Goal: Communication & Community: Share content

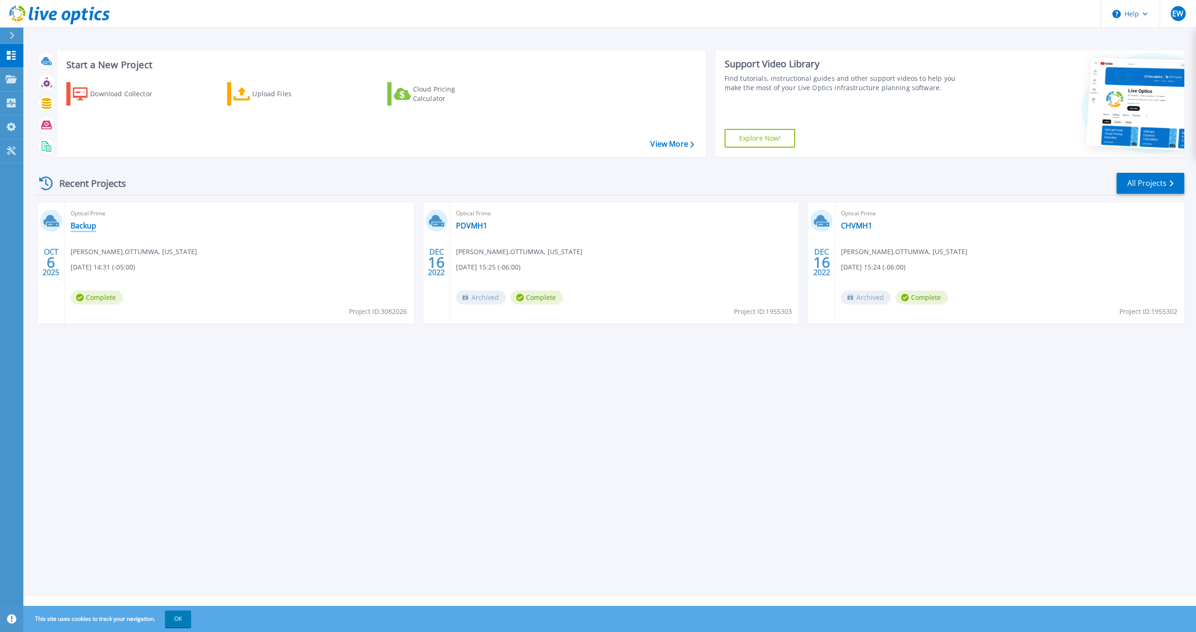
click at [93, 221] on link "Backup" at bounding box center [84, 225] width 26 height 9
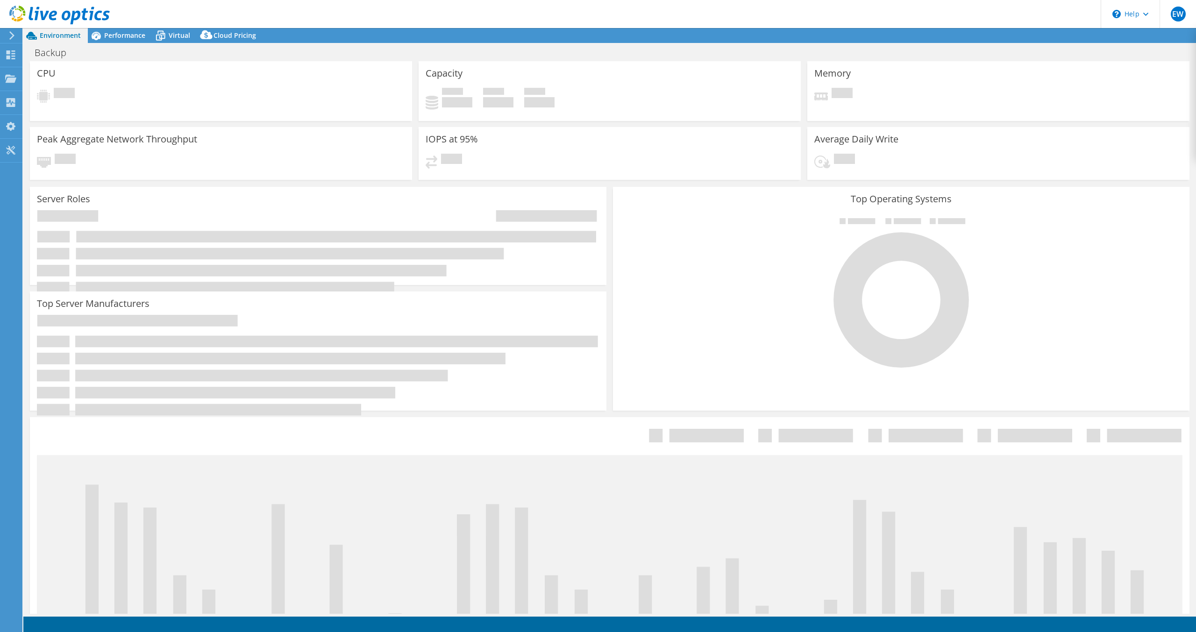
select select "USD"
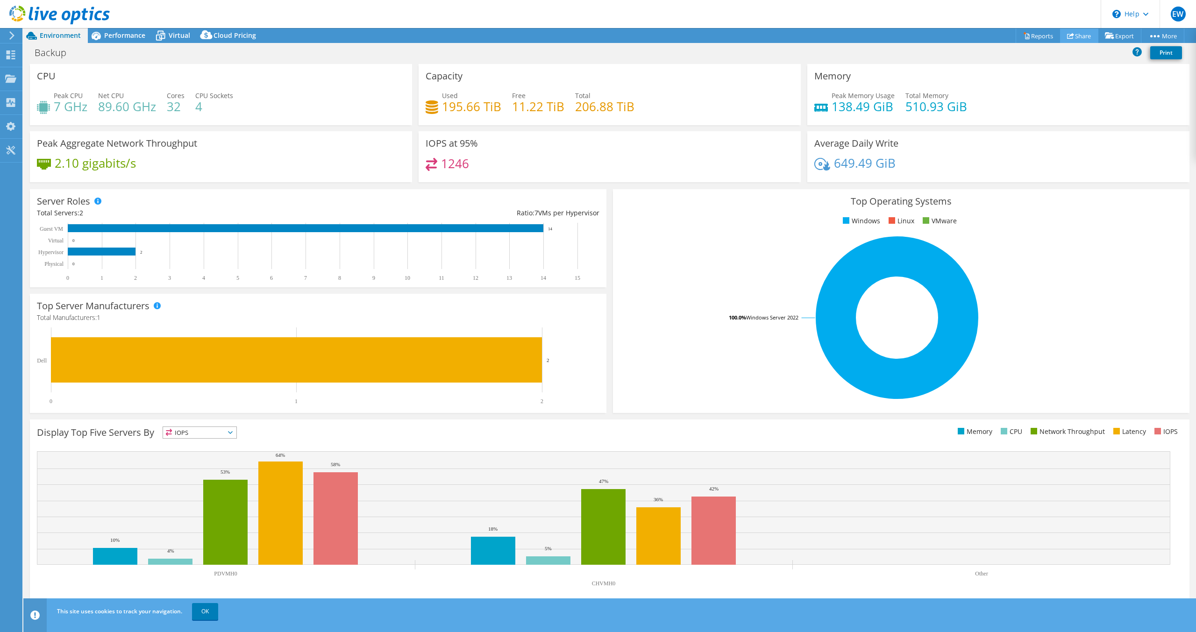
click at [1075, 37] on link "Share" at bounding box center [1079, 36] width 38 height 14
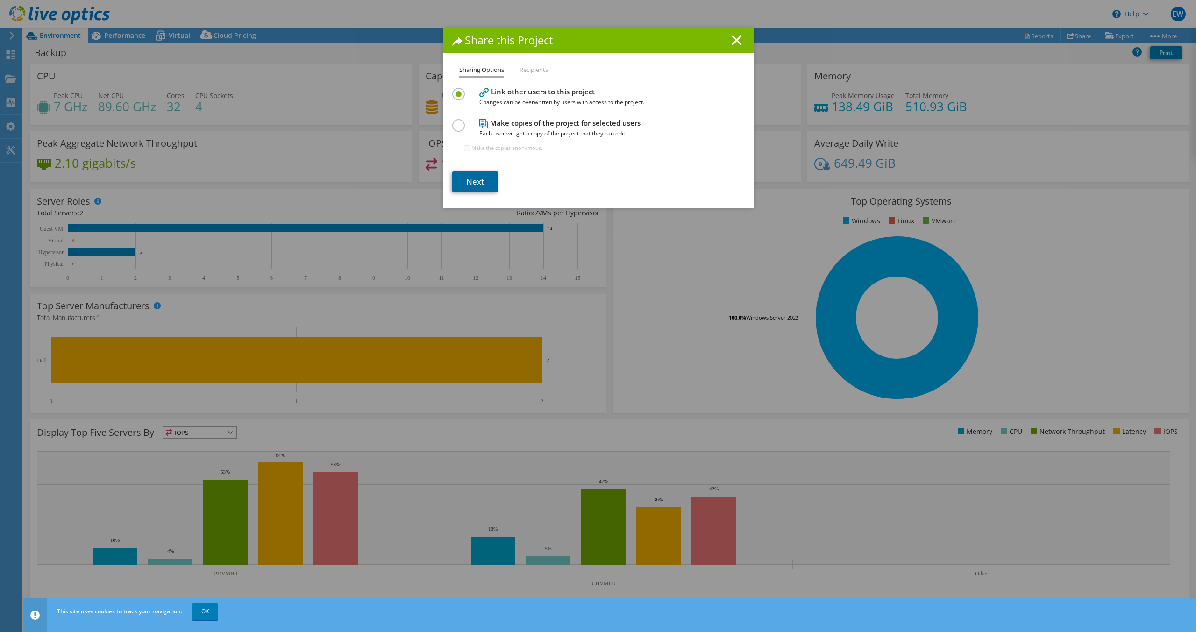
click at [485, 181] on link "Next" at bounding box center [475, 181] width 46 height 21
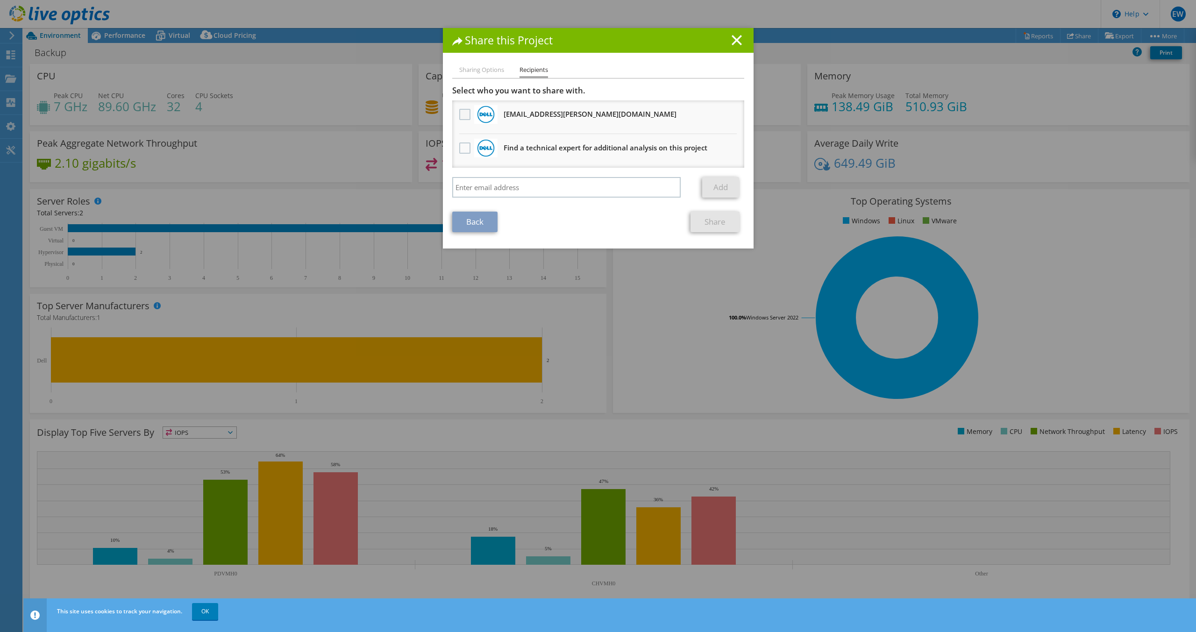
click at [461, 115] on label at bounding box center [466, 114] width 14 height 11
click at [0, 0] on input "checkbox" at bounding box center [0, 0] width 0 height 0
click at [510, 191] on input "search" at bounding box center [566, 187] width 229 height 21
click at [706, 221] on link "Share" at bounding box center [715, 222] width 49 height 21
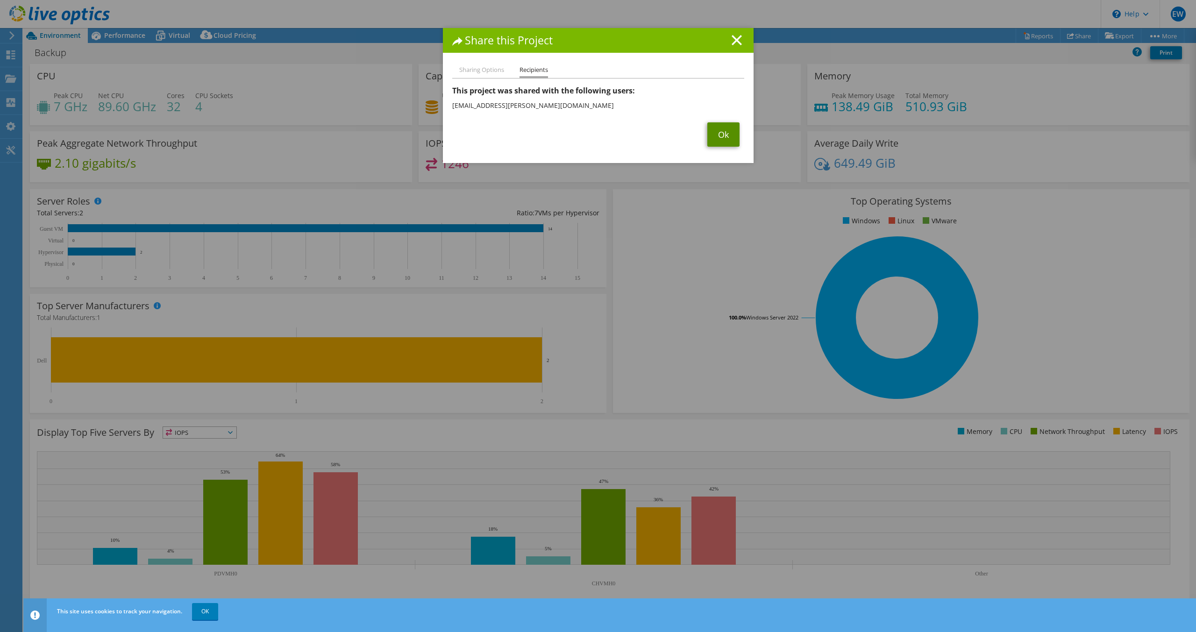
click at [715, 135] on link "Ok" at bounding box center [723, 134] width 32 height 24
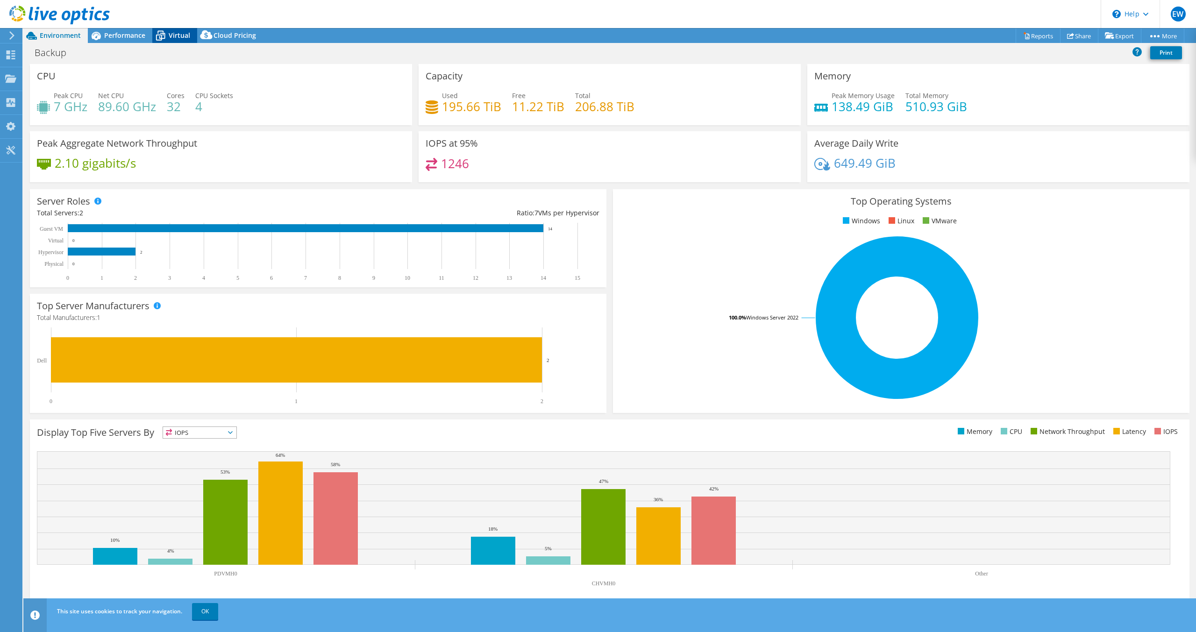
click at [184, 36] on span "Virtual" at bounding box center [179, 35] width 21 height 9
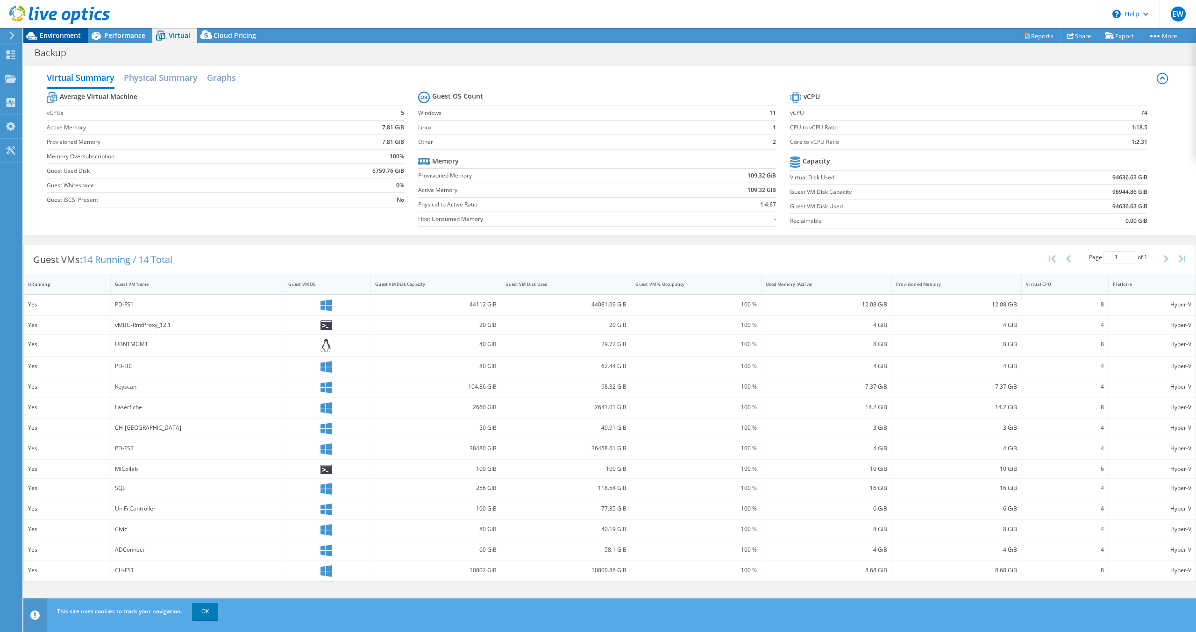
click at [57, 36] on span "Environment" at bounding box center [60, 35] width 41 height 9
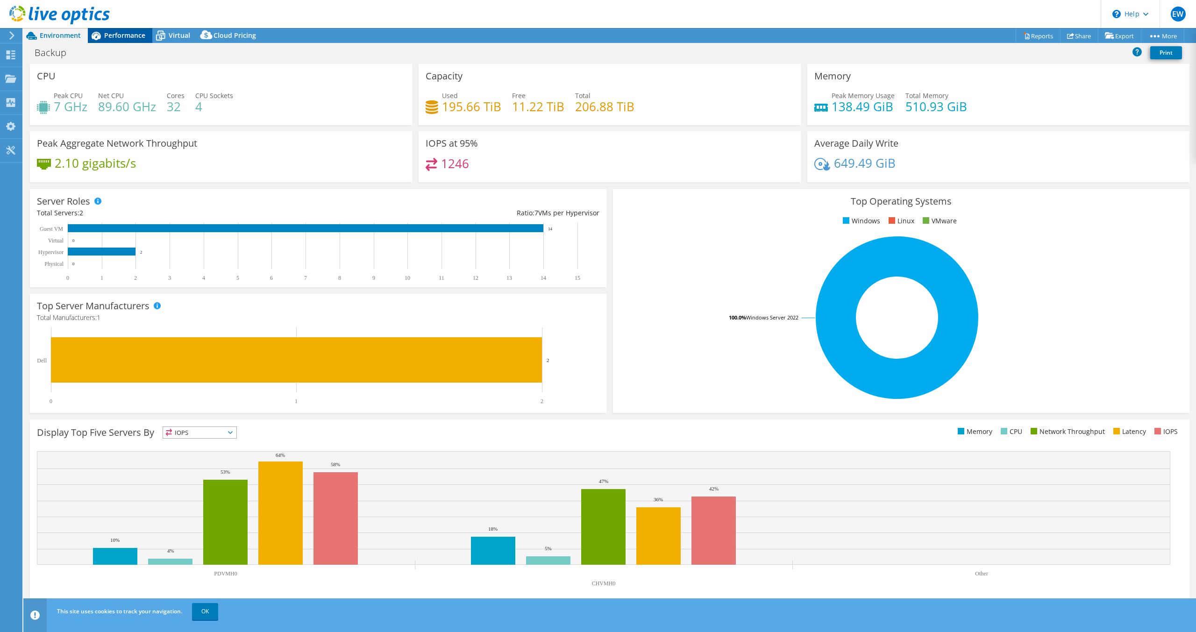
click at [109, 36] on span "Performance" at bounding box center [124, 35] width 41 height 9
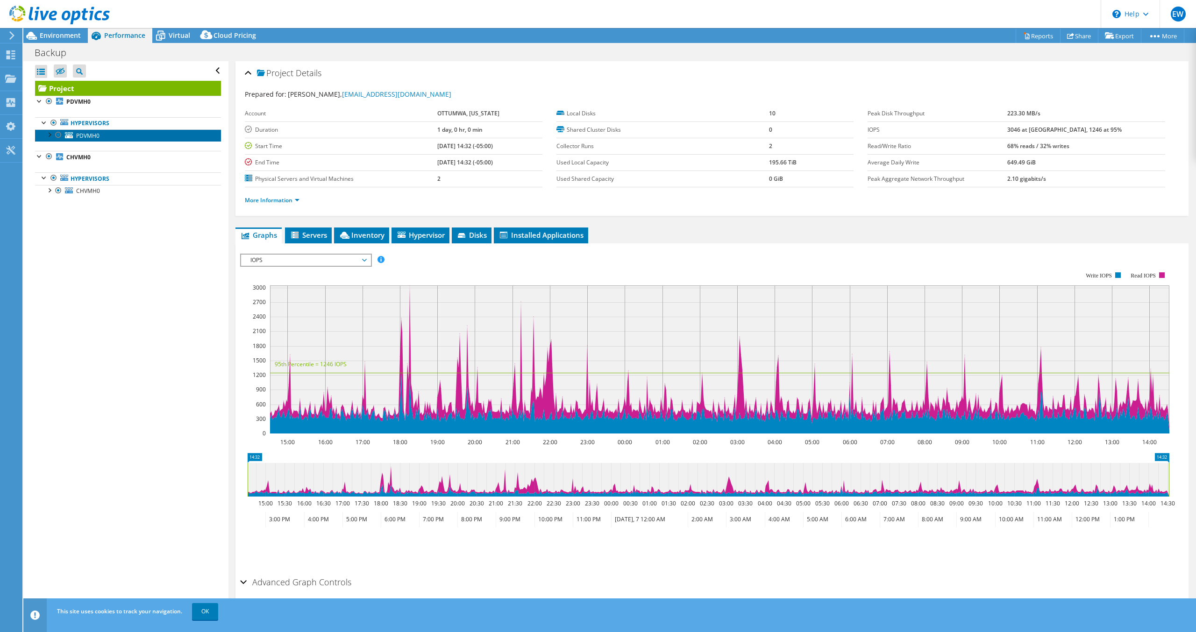
click at [92, 135] on span "PDVMH0" at bounding box center [87, 136] width 23 height 8
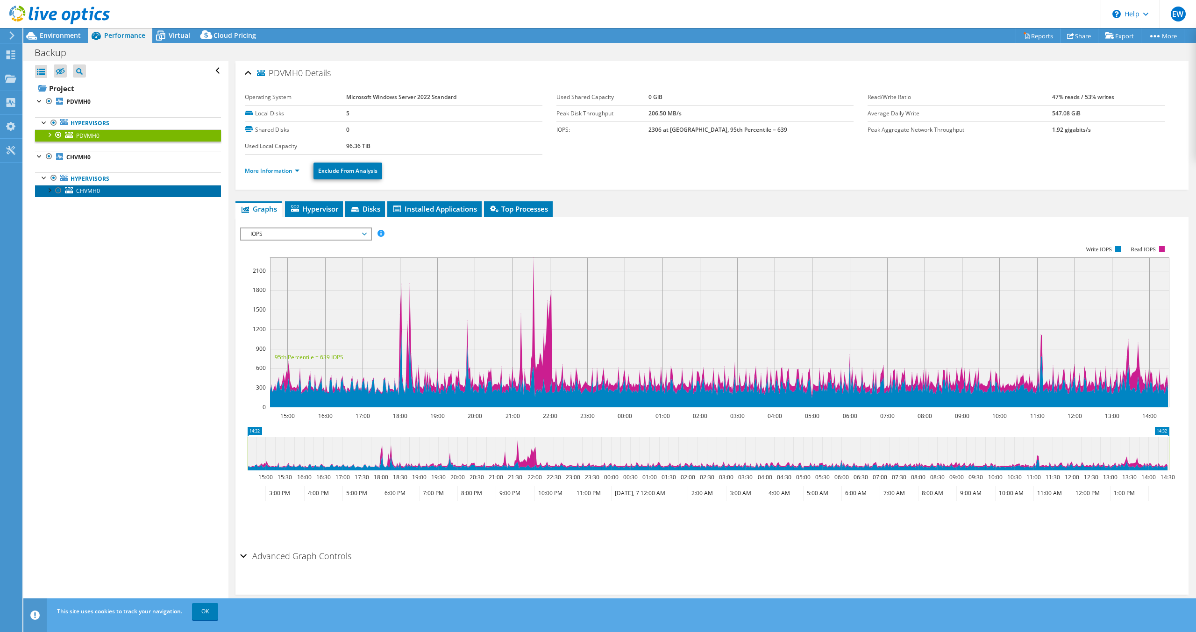
click at [77, 194] on span "CHVMH0" at bounding box center [88, 191] width 24 height 8
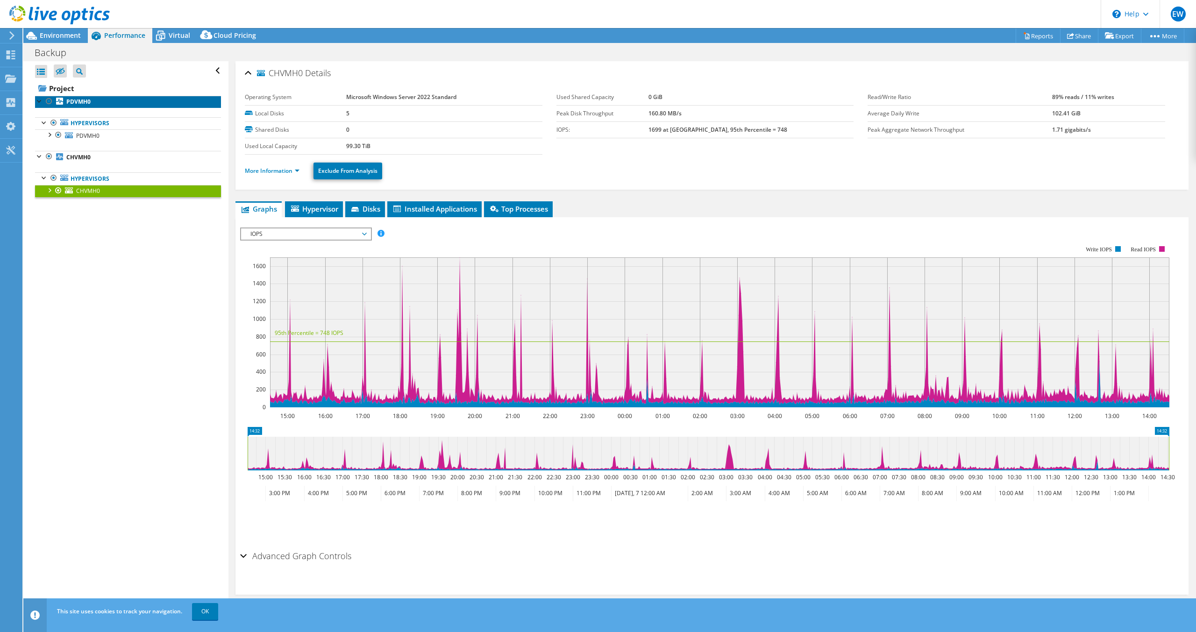
click at [86, 103] on b "PDVMH0" at bounding box center [78, 102] width 24 height 8
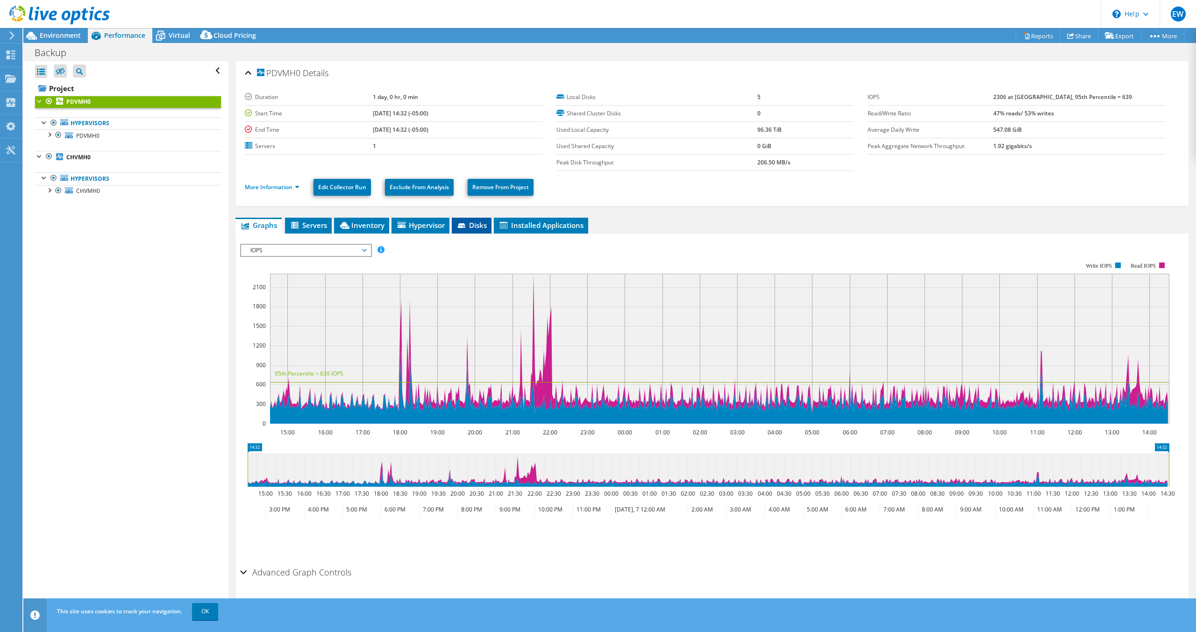
click at [460, 219] on li "Disks" at bounding box center [472, 226] width 40 height 16
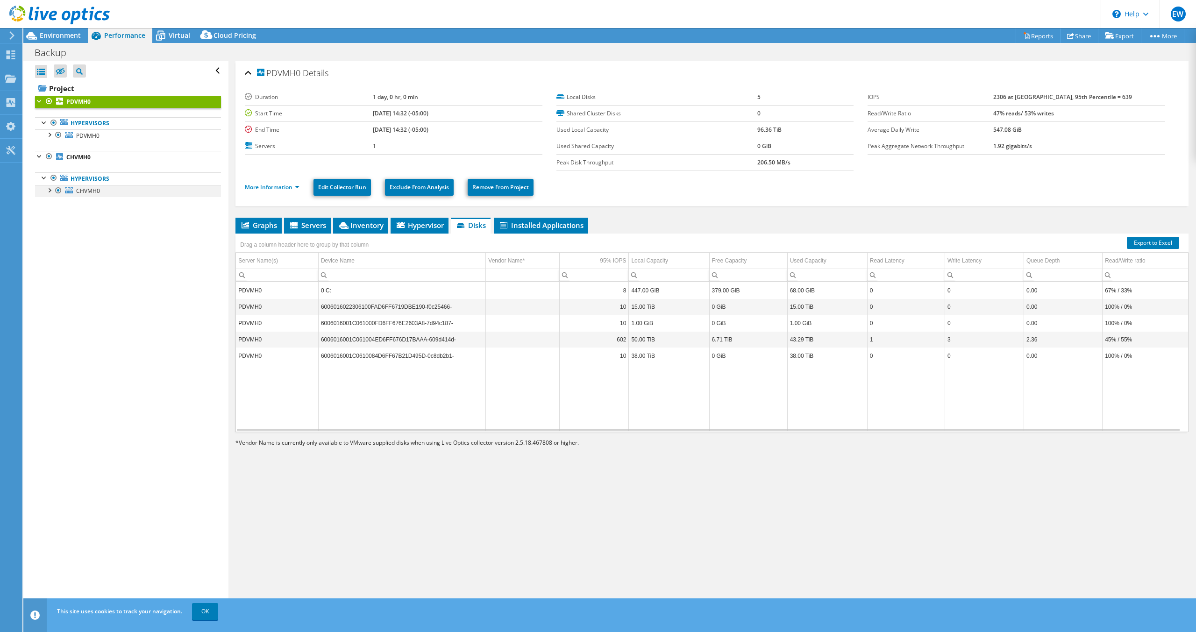
click at [54, 190] on div at bounding box center [58, 190] width 9 height 11
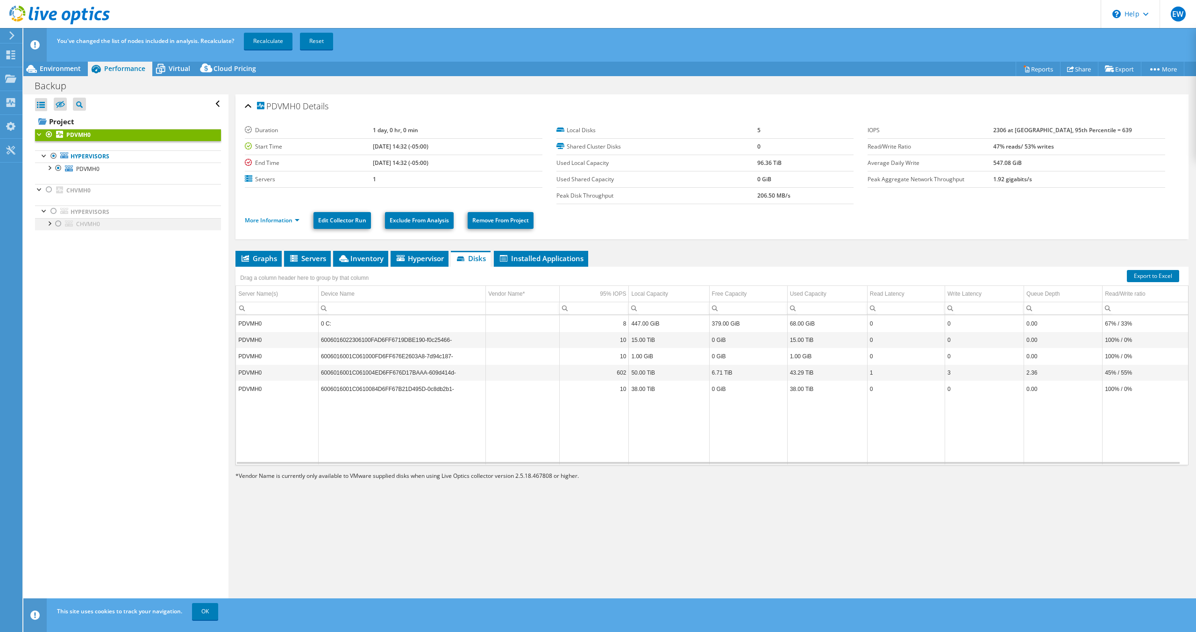
click at [51, 224] on div at bounding box center [48, 222] width 9 height 9
click at [50, 192] on div at bounding box center [48, 189] width 9 height 11
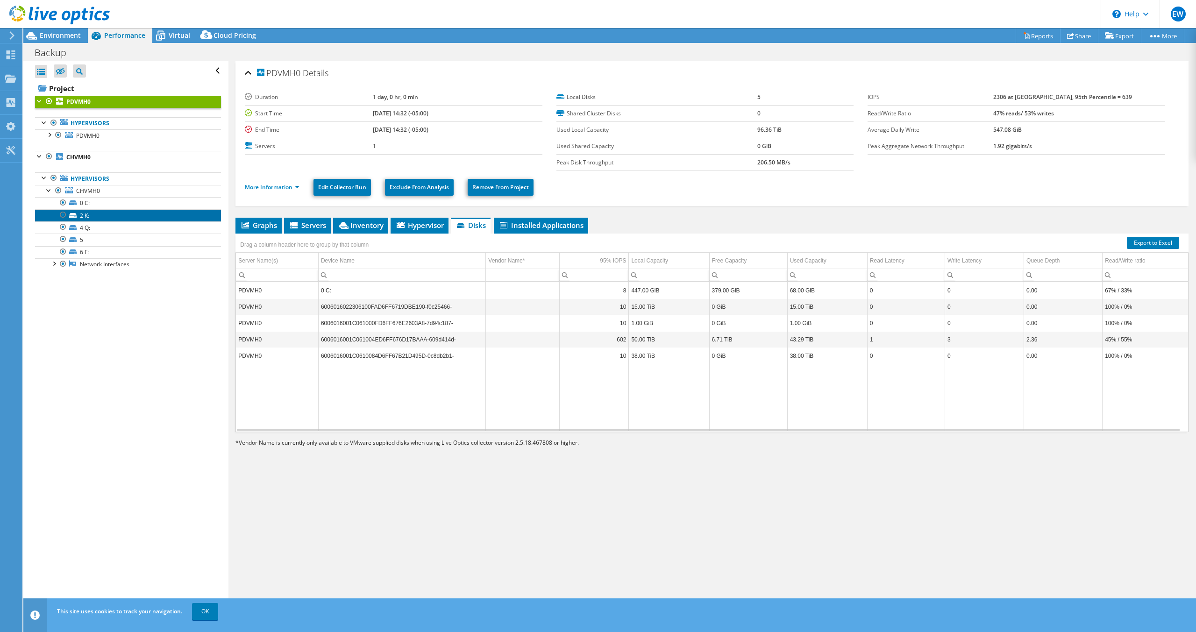
click at [91, 213] on link "2 K:" at bounding box center [128, 215] width 186 height 12
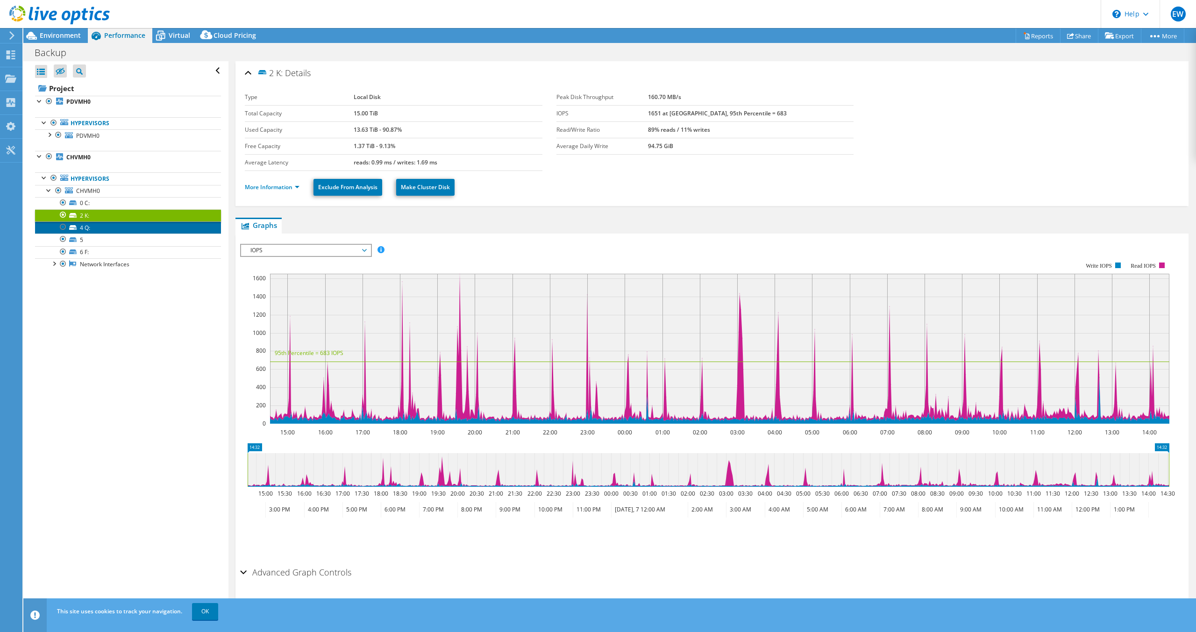
click at [99, 229] on link "4 Q:" at bounding box center [128, 227] width 186 height 12
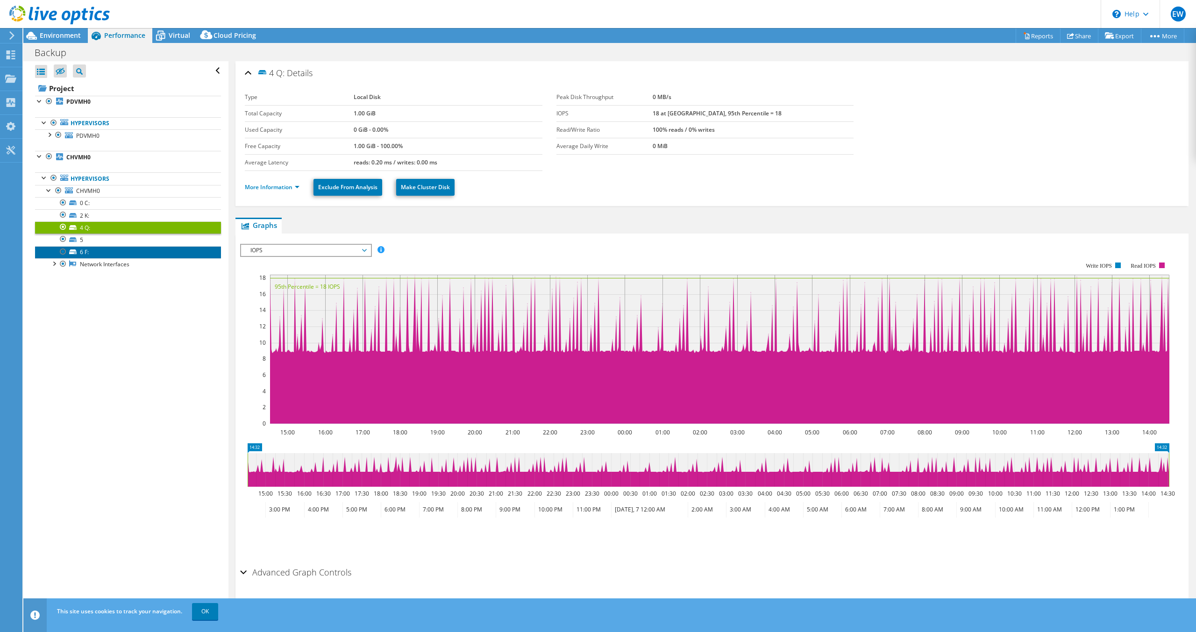
click at [110, 254] on link "6 F:" at bounding box center [128, 252] width 186 height 12
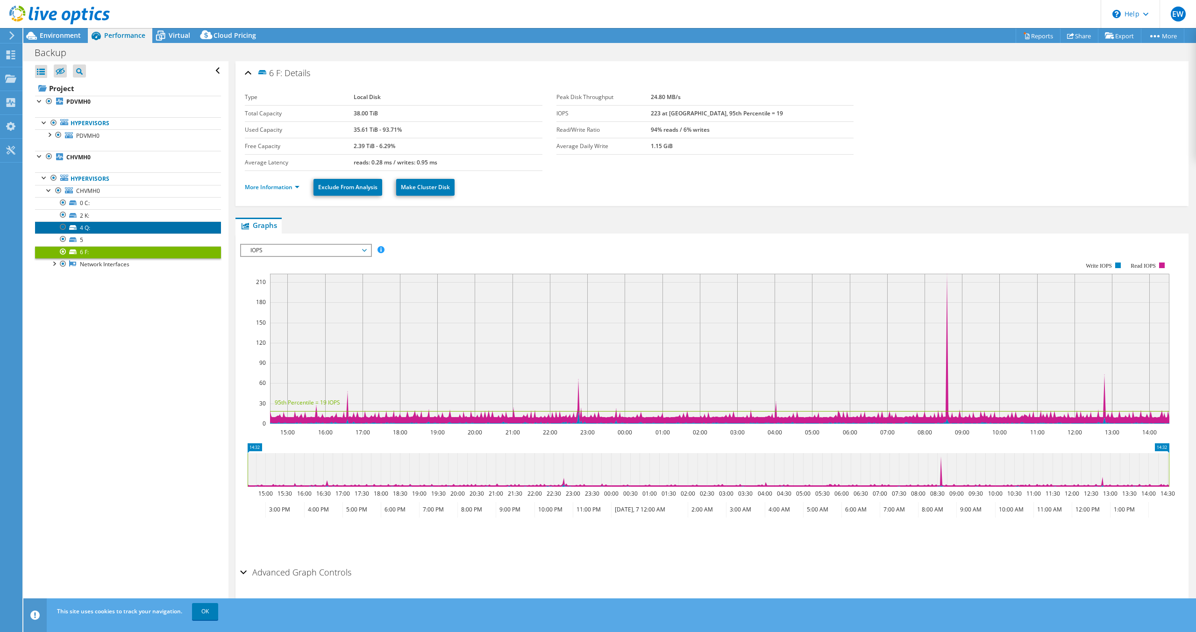
click at [115, 227] on link "4 Q:" at bounding box center [128, 227] width 186 height 12
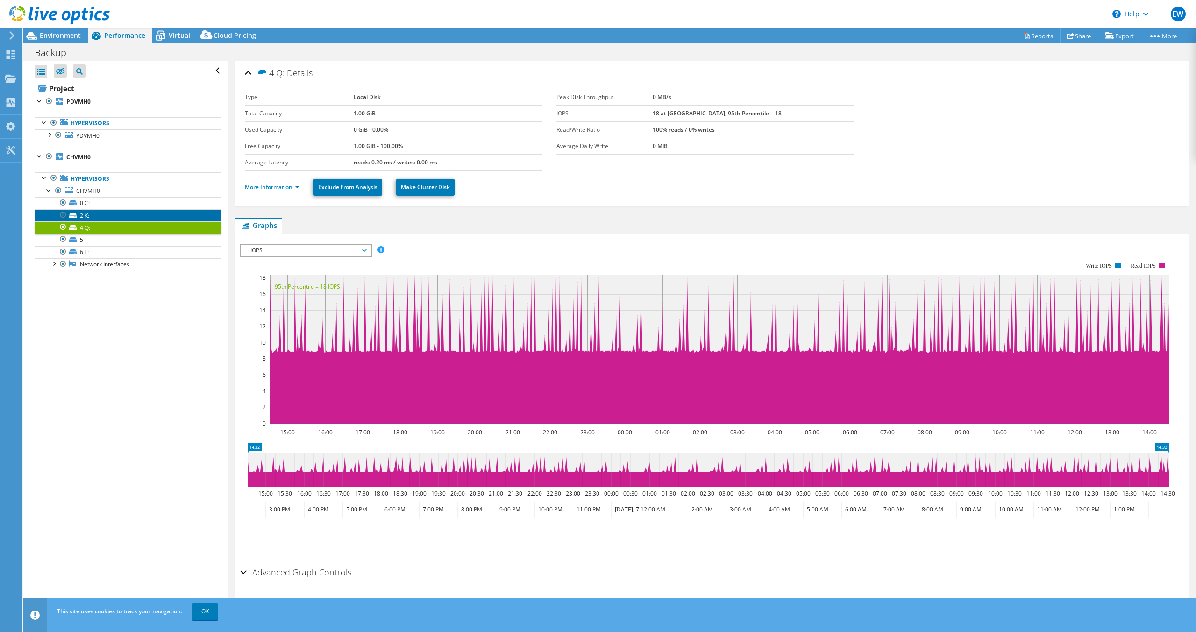
click at [117, 215] on link "2 K:" at bounding box center [128, 215] width 186 height 12
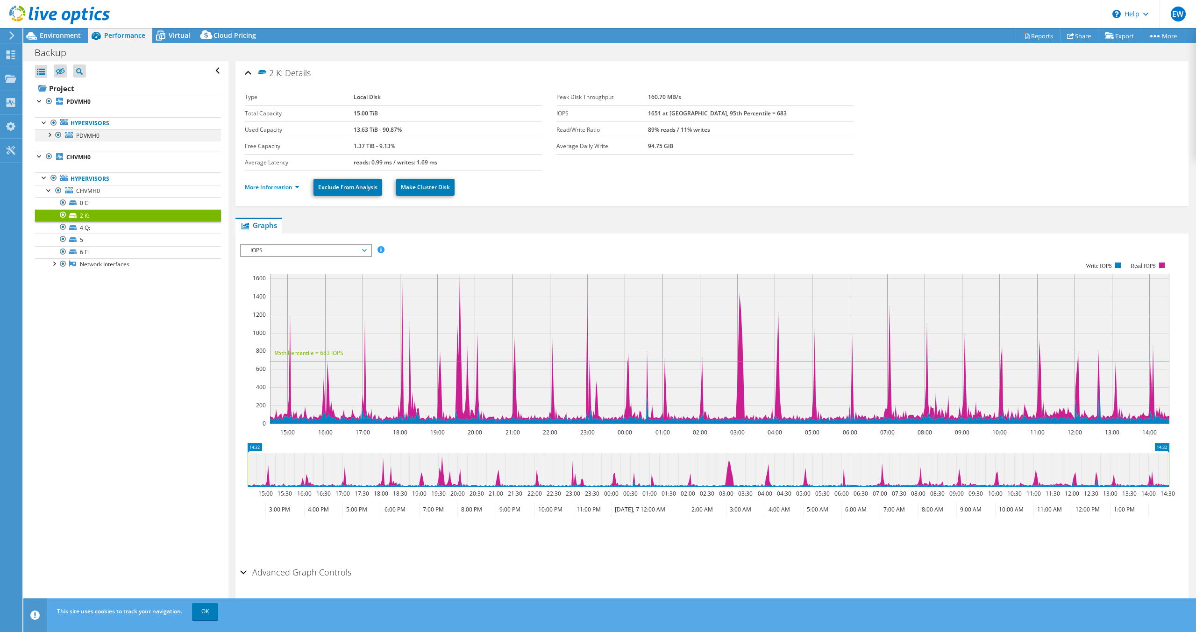
click at [51, 134] on div at bounding box center [48, 133] width 9 height 9
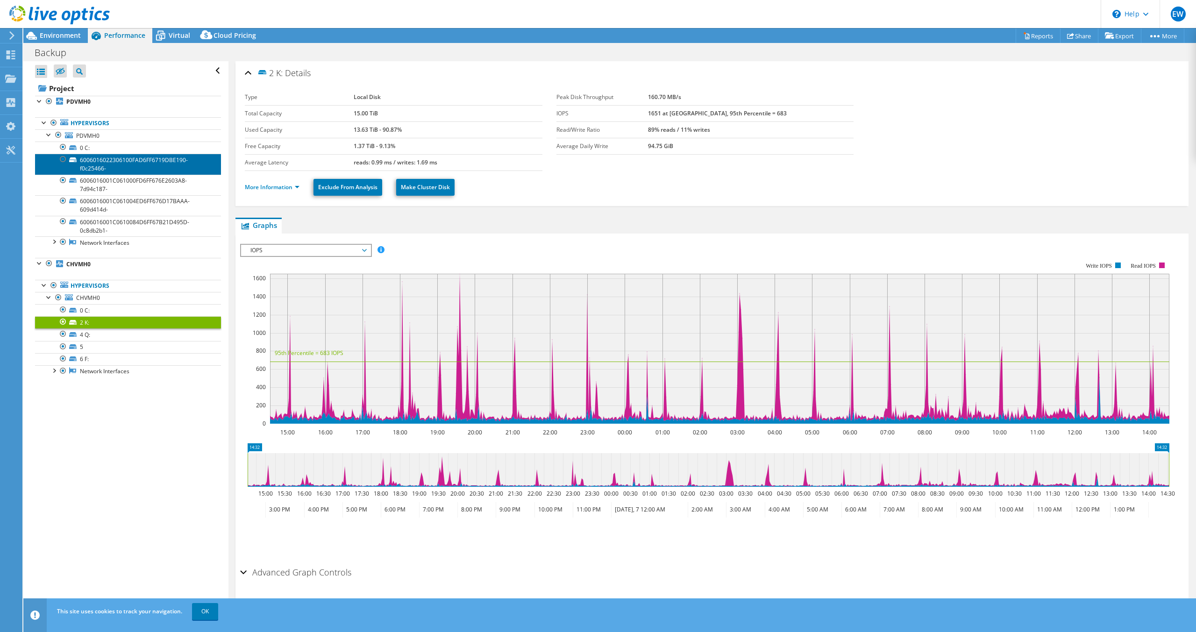
click at [86, 157] on link "6006016022306100FAD6FF6719DBE190-f0c25466-" at bounding box center [128, 164] width 186 height 21
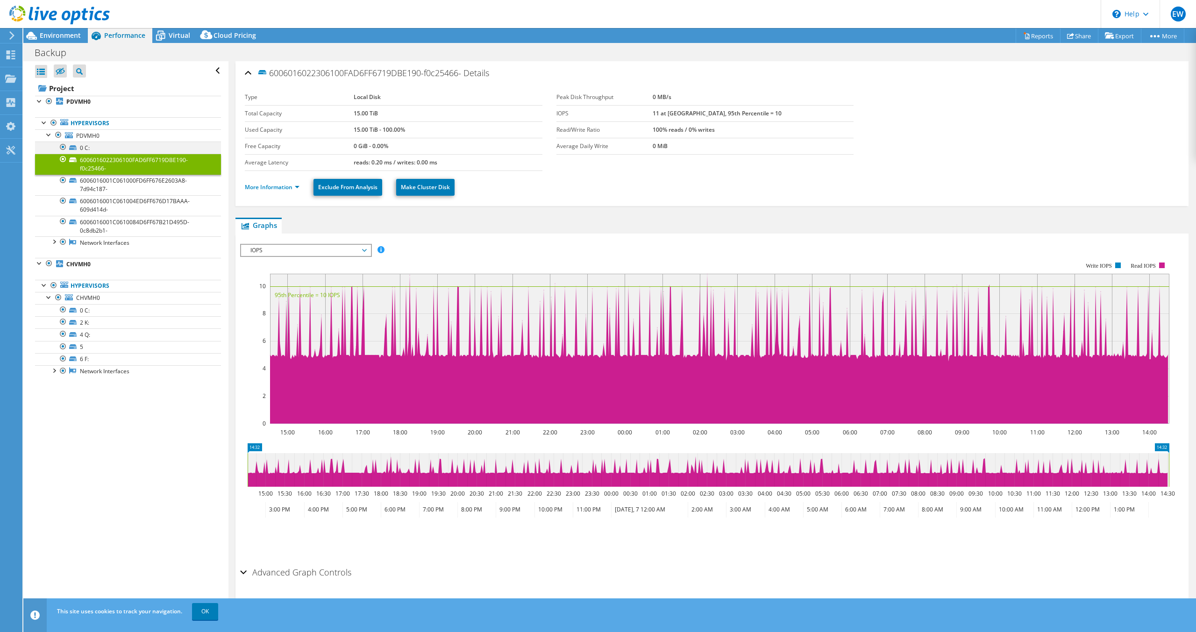
click at [62, 148] on div at bounding box center [62, 147] width 9 height 11
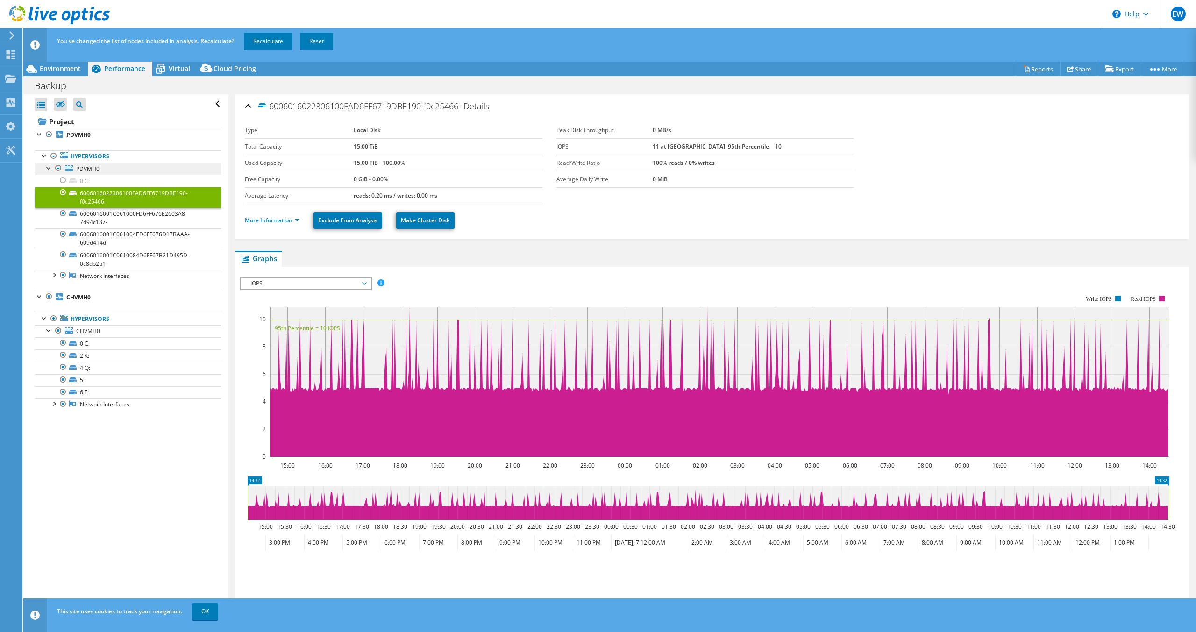
click at [63, 159] on link "Hypervisors" at bounding box center [128, 156] width 186 height 12
click at [65, 194] on div at bounding box center [62, 192] width 9 height 11
click at [79, 212] on link "6006016001C061000FD6FF676E2603A8-7d94c187-" at bounding box center [128, 218] width 186 height 21
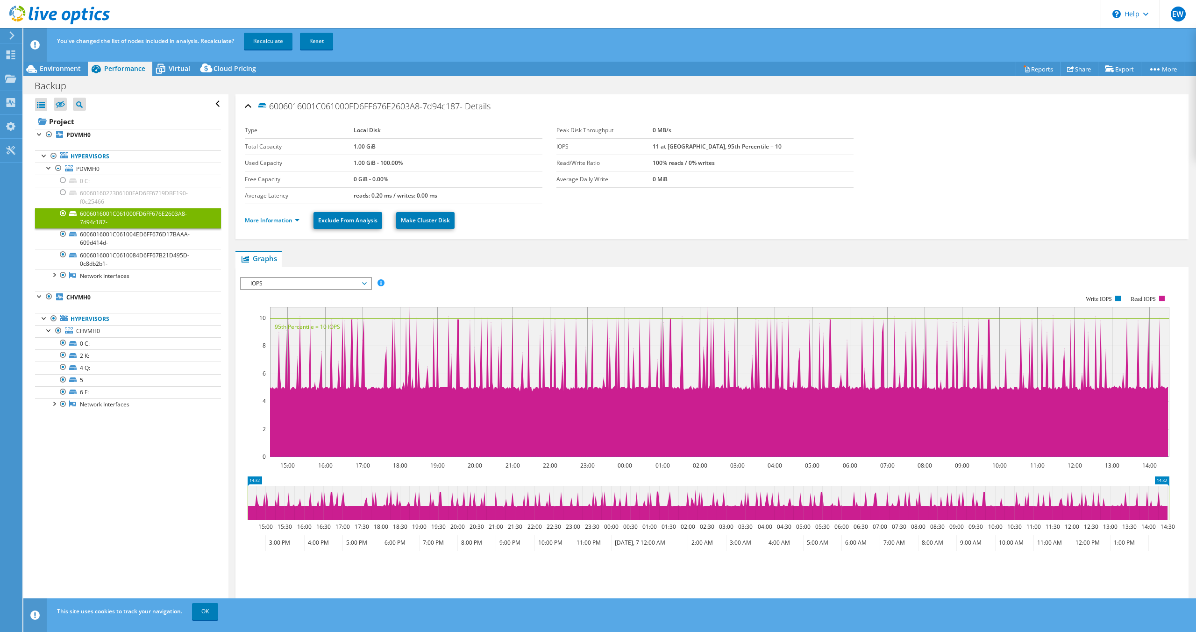
click at [62, 214] on div at bounding box center [62, 213] width 9 height 11
click at [75, 240] on link "6006016001C061004ED6FF676D17BAAA-609d414d-" at bounding box center [128, 238] width 186 height 21
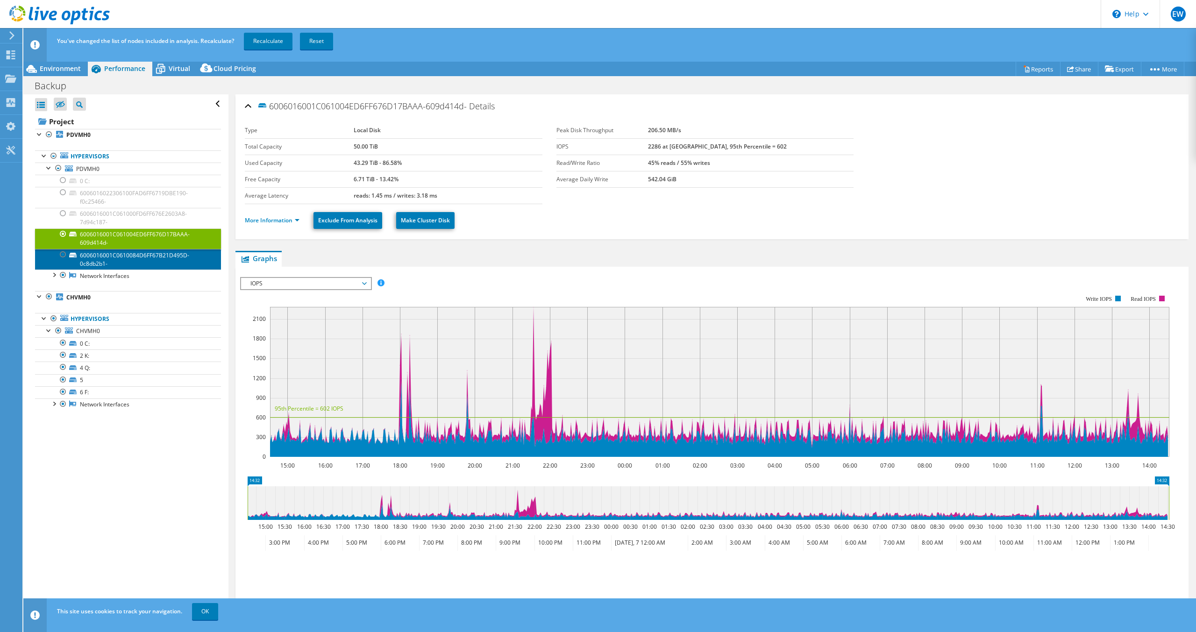
click at [87, 259] on link "6006016001C0610084D6FF67B21D495D-0c8db2b1-" at bounding box center [128, 259] width 186 height 21
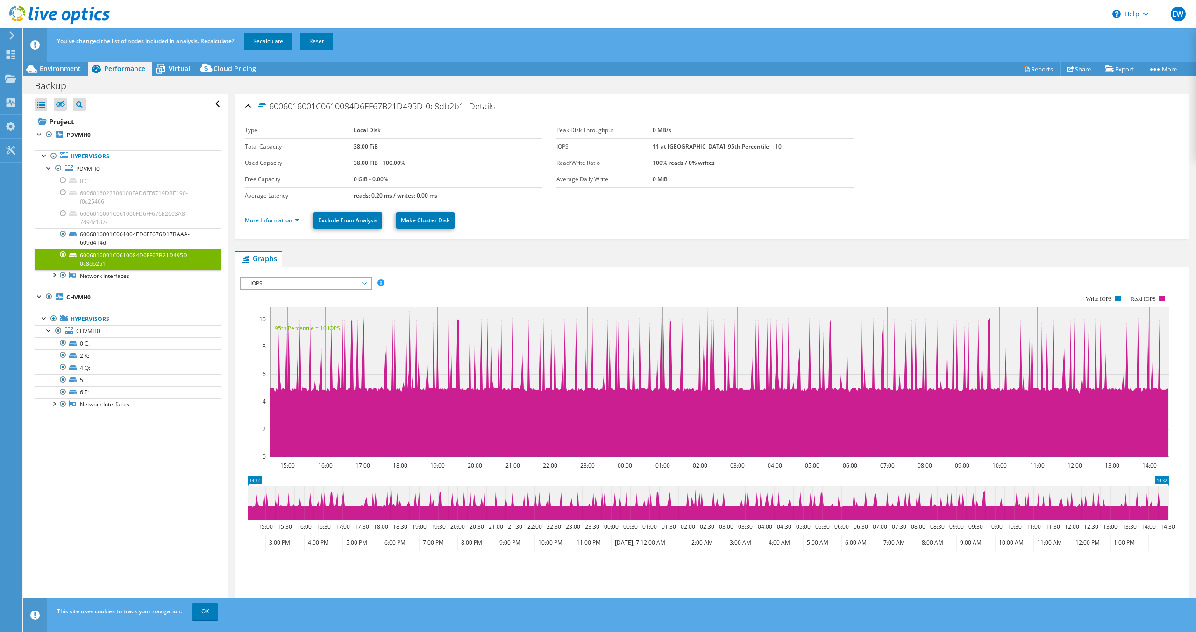
click at [62, 255] on div at bounding box center [62, 254] width 9 height 11
click at [82, 395] on link "6 F:" at bounding box center [128, 392] width 186 height 12
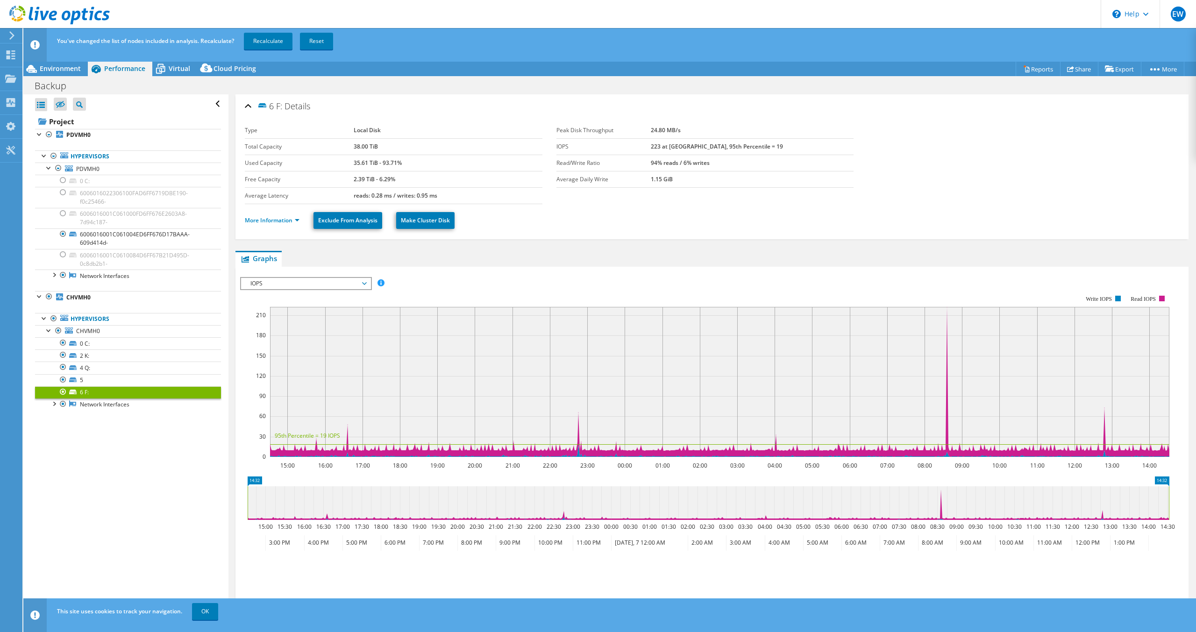
click at [64, 389] on div at bounding box center [62, 391] width 9 height 11
click at [75, 343] on icon at bounding box center [72, 343] width 7 height 5
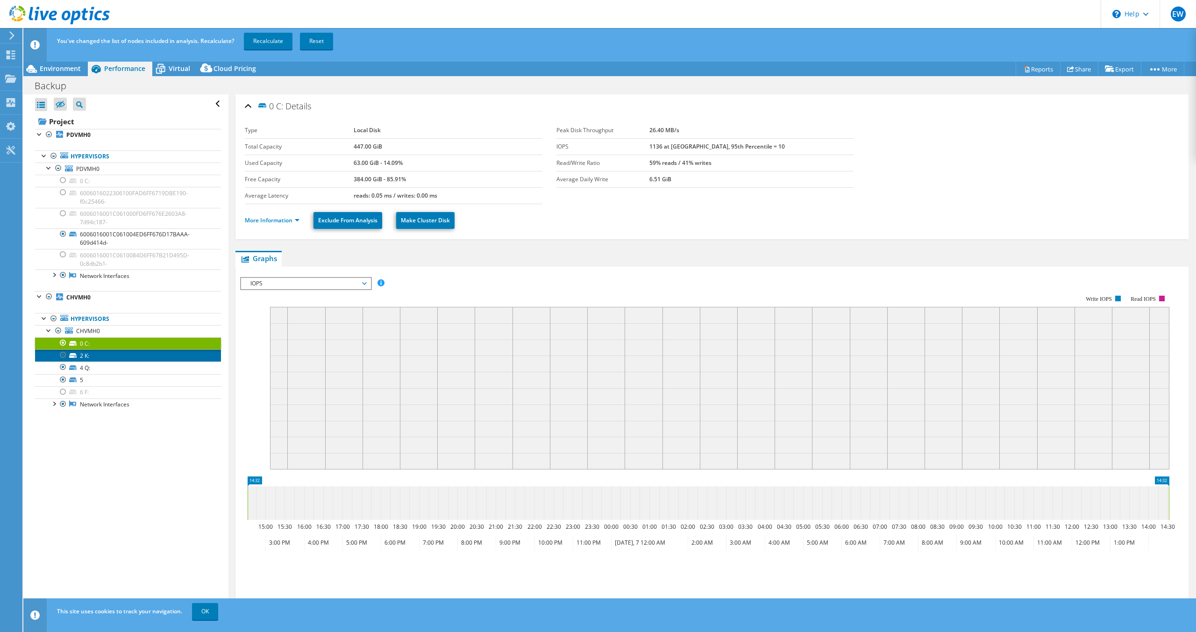
click at [79, 357] on link "2 K:" at bounding box center [128, 355] width 186 height 12
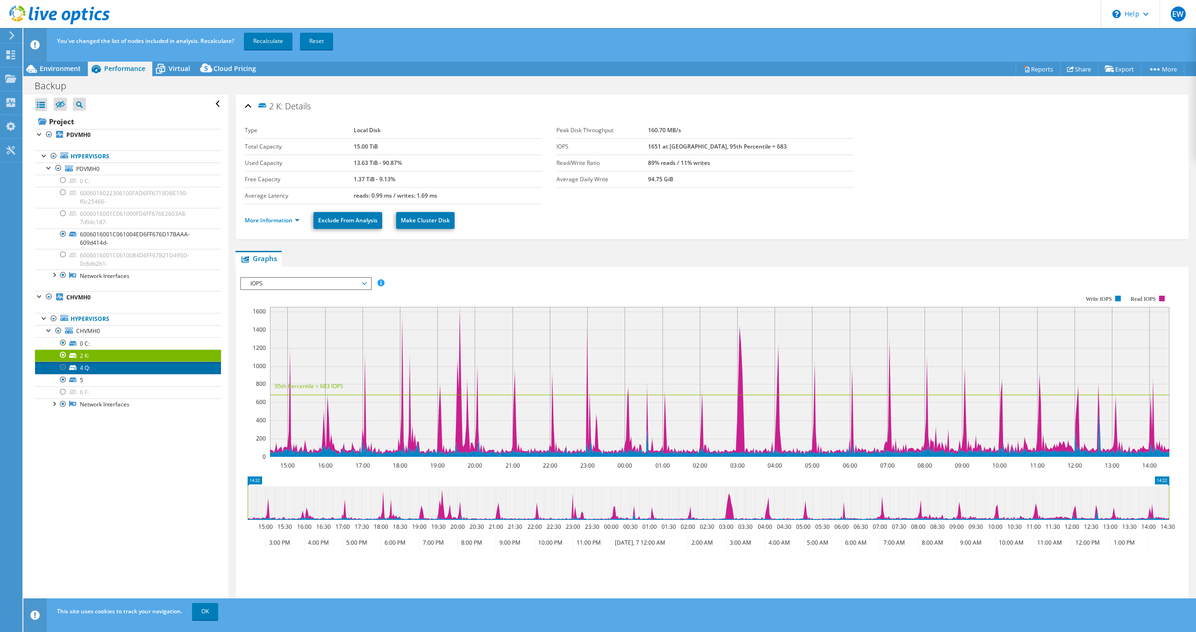
click at [85, 369] on link "4 Q:" at bounding box center [128, 368] width 186 height 12
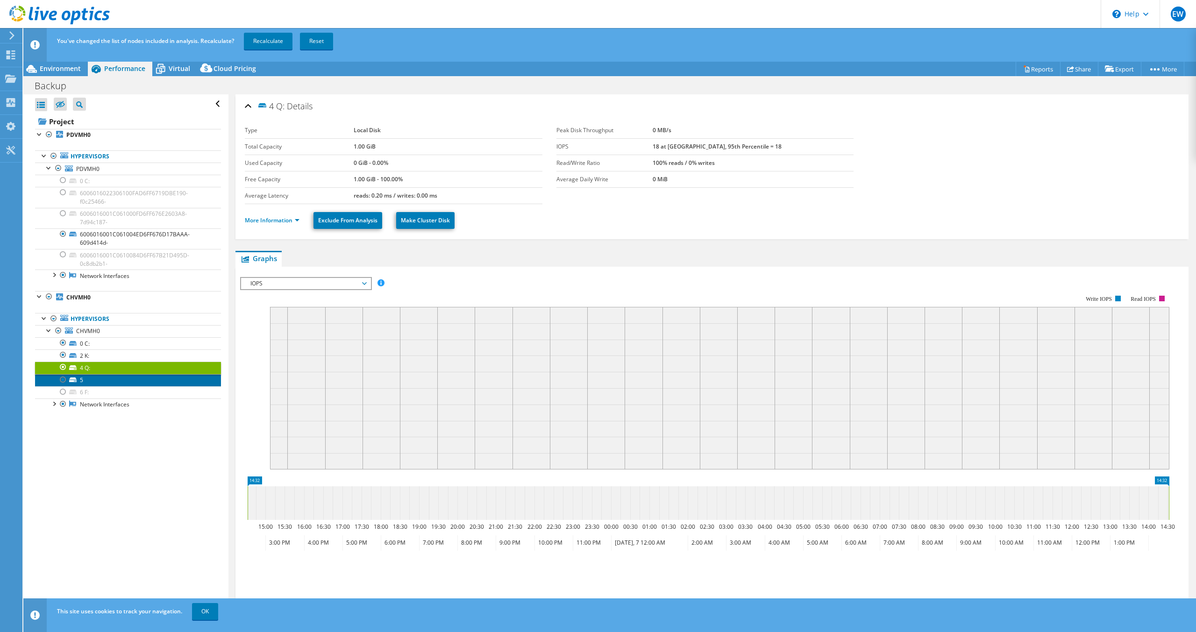
click at [87, 380] on link "5" at bounding box center [128, 380] width 186 height 12
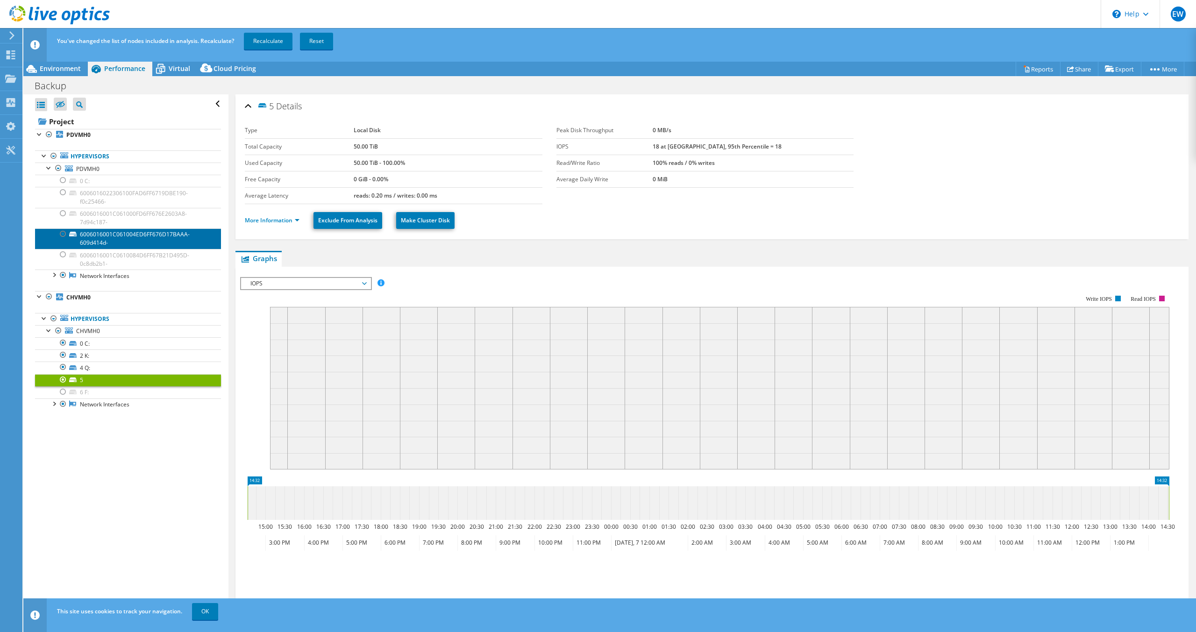
click at [108, 233] on link "6006016001C061004ED6FF676D17BAAA-609d414d-" at bounding box center [128, 238] width 186 height 21
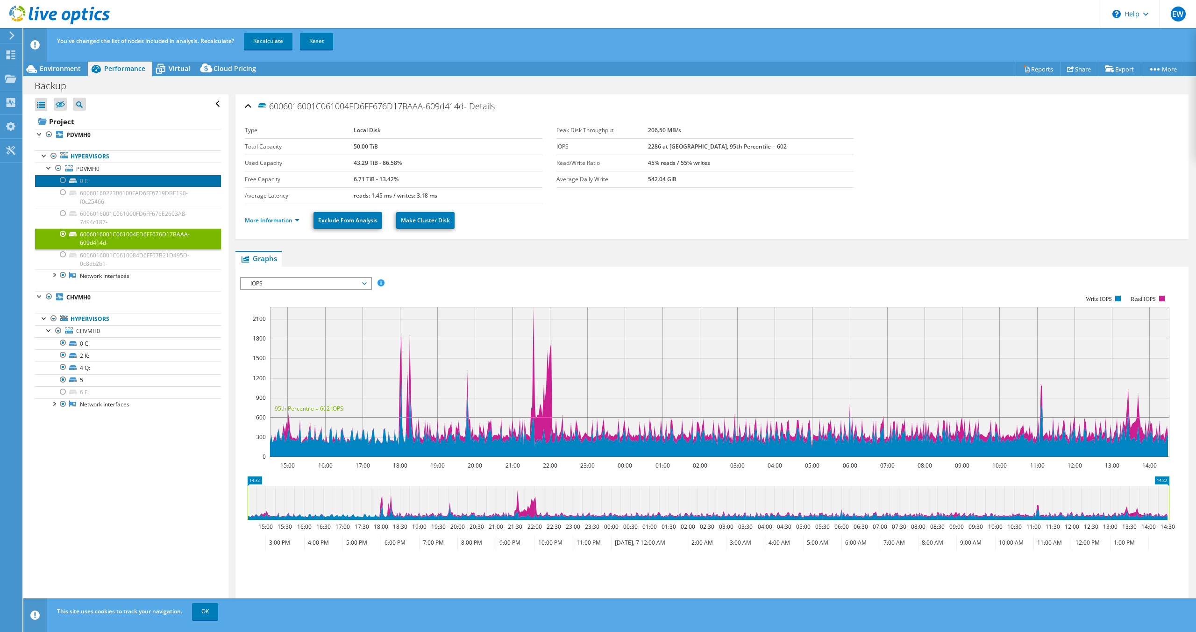
click at [102, 179] on link "0 C:" at bounding box center [128, 181] width 186 height 12
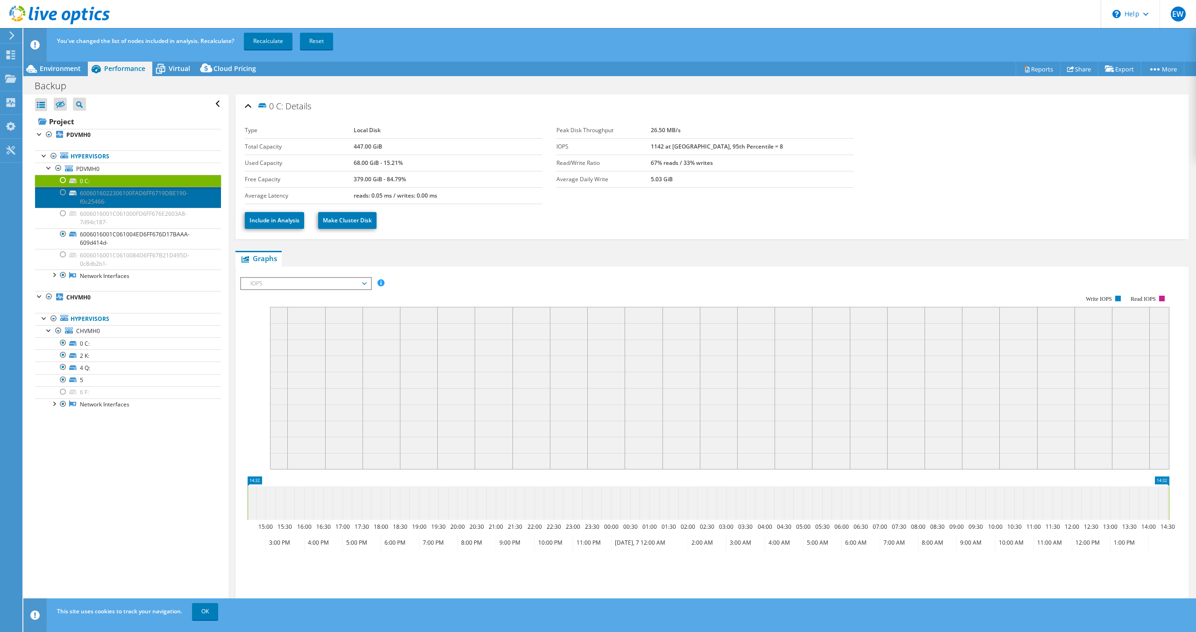
click at [109, 194] on link "6006016022306100FAD6FF6719DBE190-f0c25466-" at bounding box center [128, 197] width 186 height 21
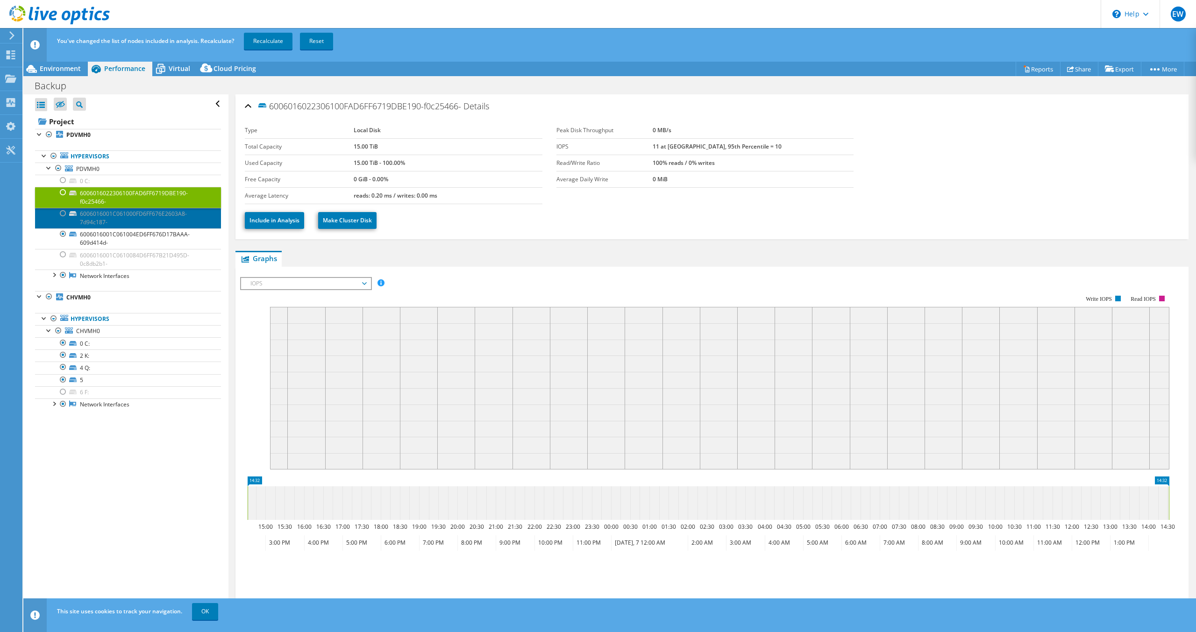
click at [126, 216] on link "6006016001C061000FD6FF676E2603A8-7d94c187-" at bounding box center [128, 218] width 186 height 21
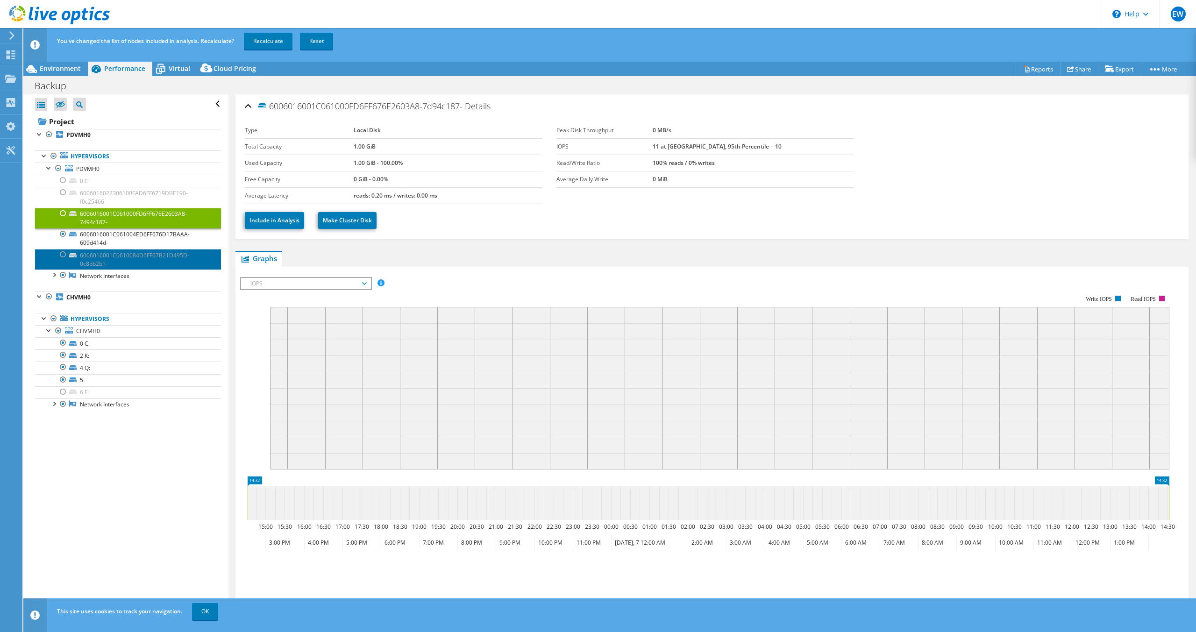
click at [130, 258] on link "6006016001C0610084D6FF67B21D495D-0c8db2b1-" at bounding box center [128, 259] width 186 height 21
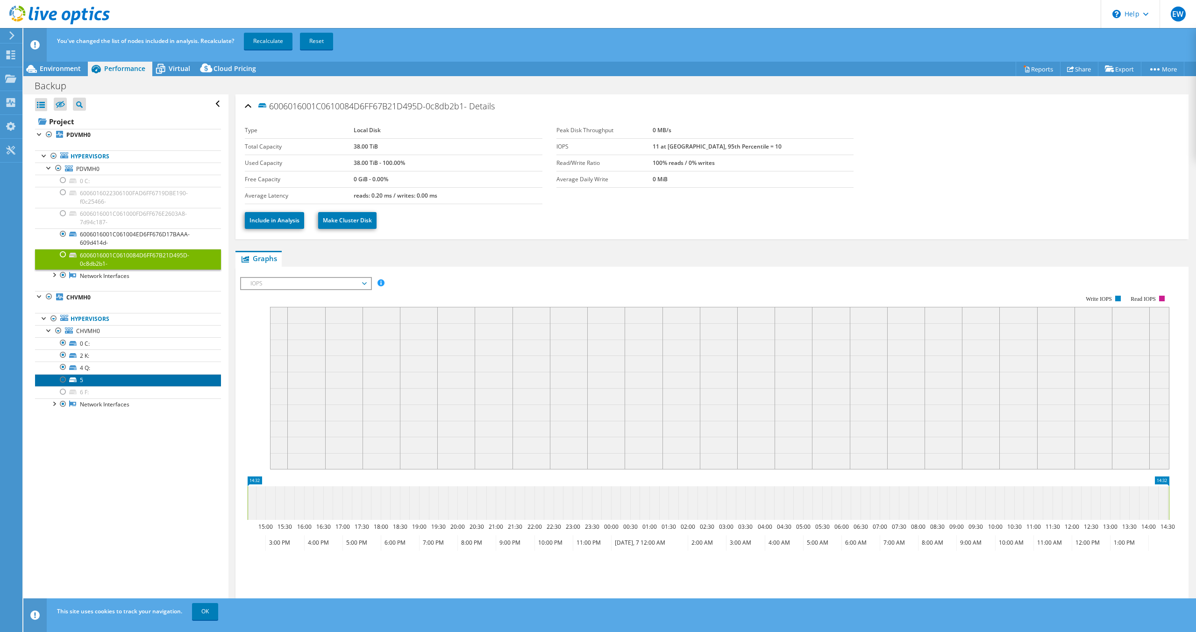
click at [100, 379] on link "5" at bounding box center [128, 380] width 186 height 12
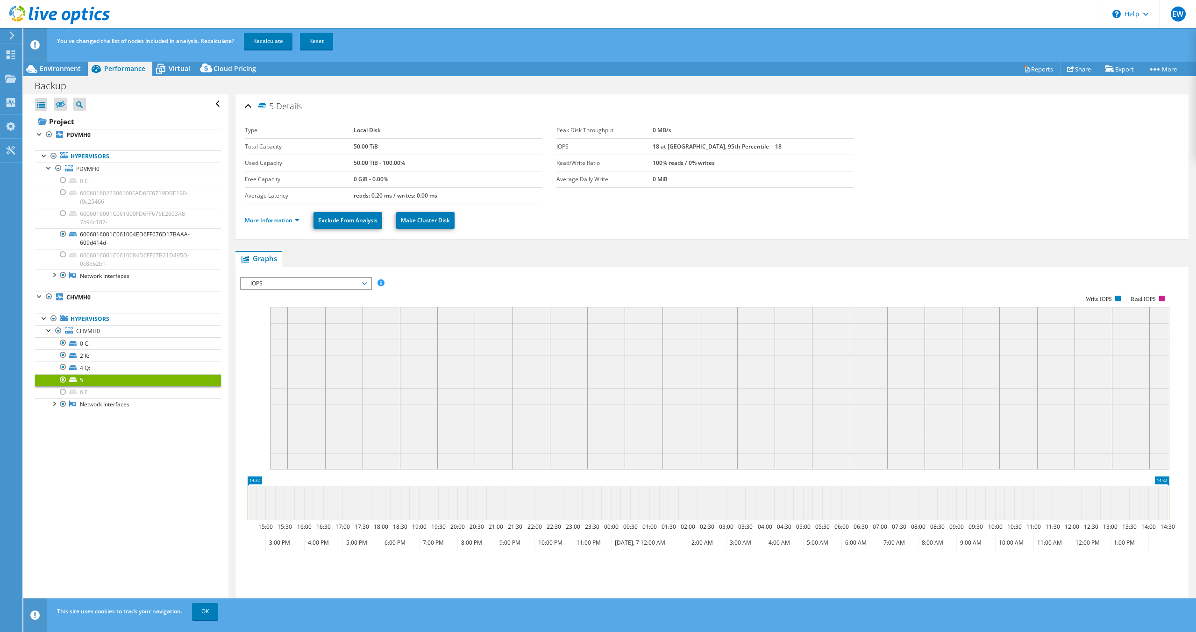
click at [64, 380] on div at bounding box center [62, 379] width 9 height 11
click at [99, 366] on link "4 Q:" at bounding box center [128, 368] width 186 height 12
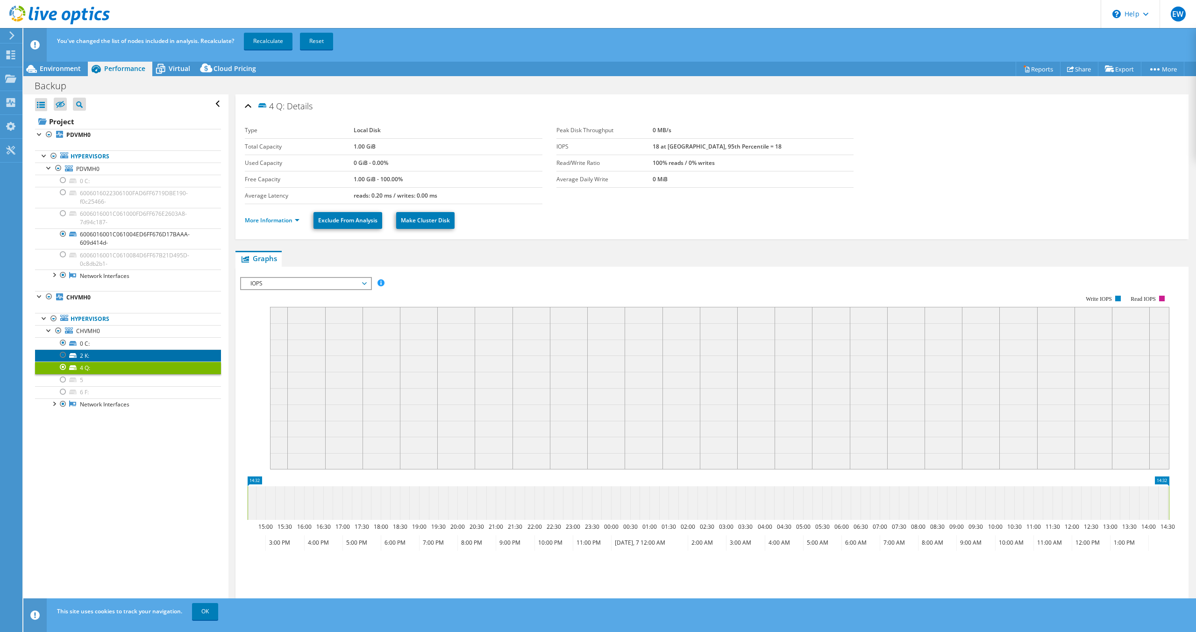
click at [112, 354] on link "2 K:" at bounding box center [128, 355] width 186 height 12
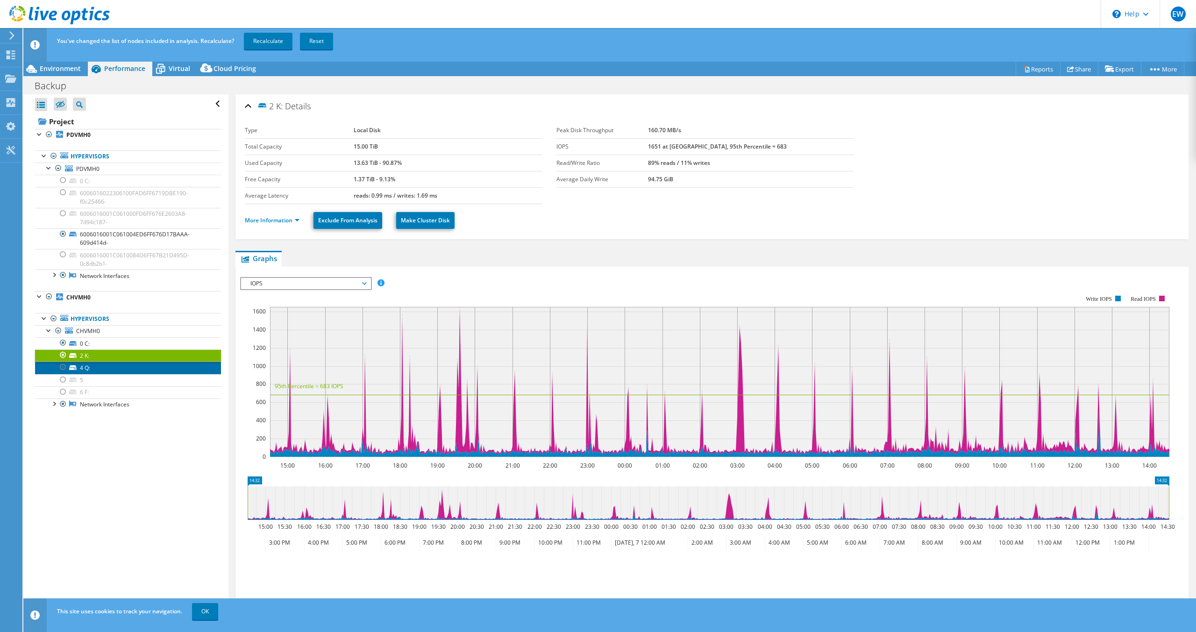
click at [111, 366] on link "4 Q:" at bounding box center [128, 368] width 186 height 12
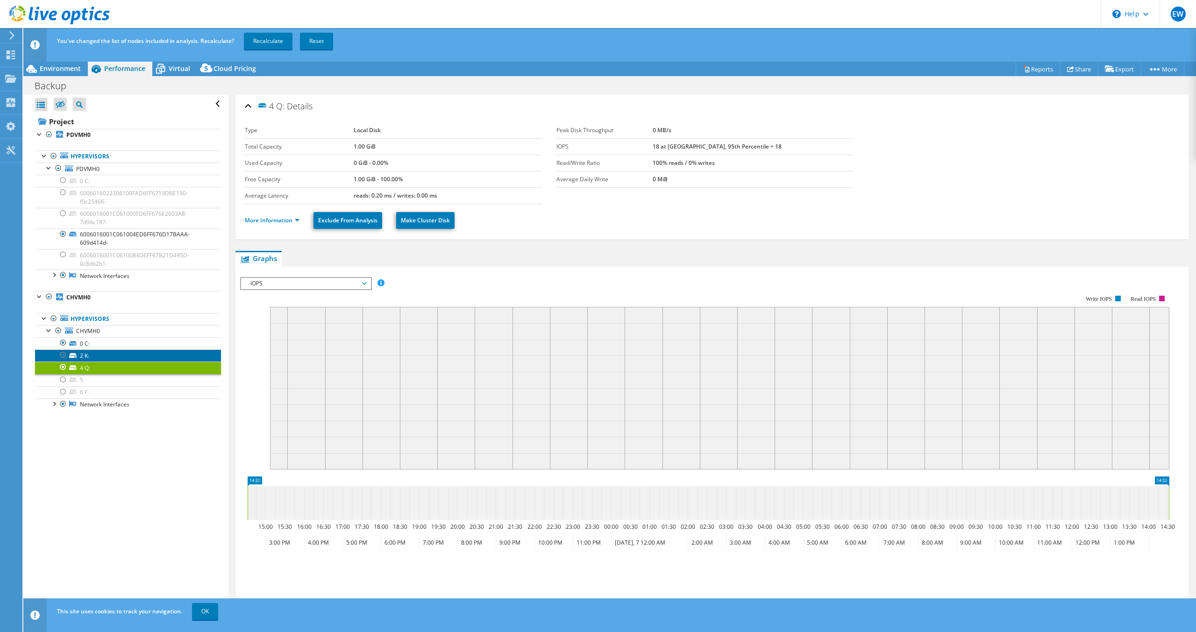
click at [121, 354] on link "2 K:" at bounding box center [128, 355] width 186 height 12
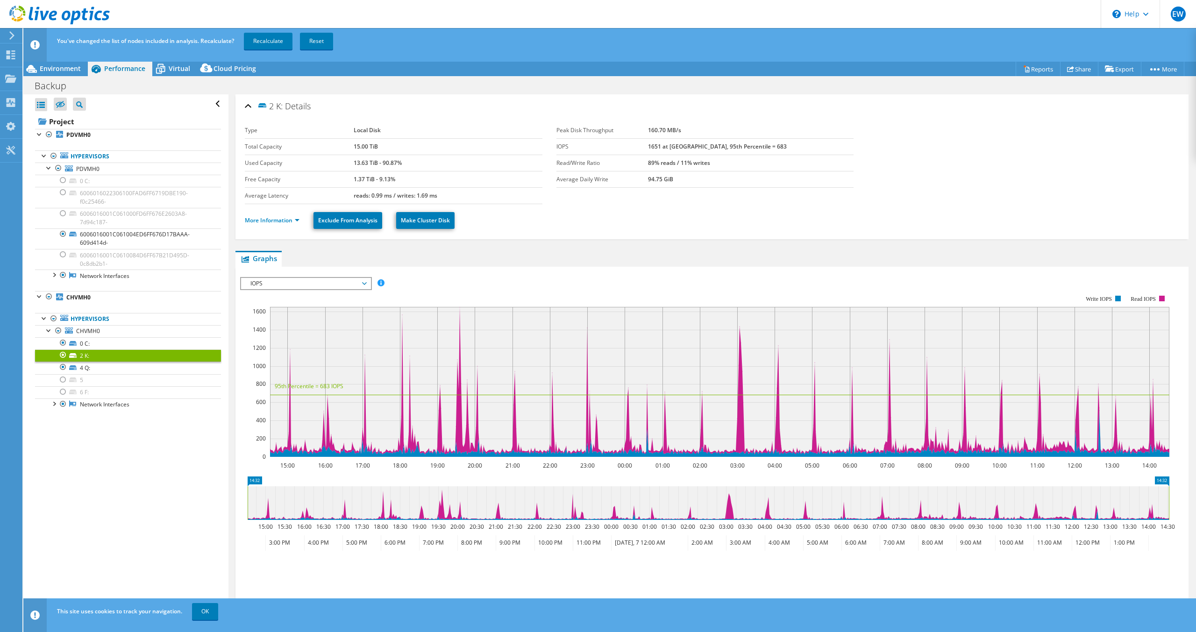
click at [311, 283] on span "IOPS" at bounding box center [306, 283] width 120 height 11
click at [345, 331] on ul "IOPS Disk Throughput IO Size Latency Queue Depth CPU Percentage Memory Page Fau…" at bounding box center [305, 322] width 129 height 67
